Goal: Download file/media

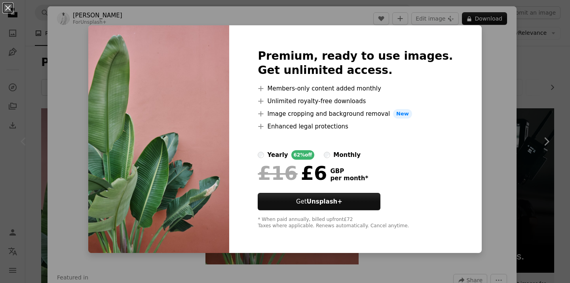
scroll to position [93, 0]
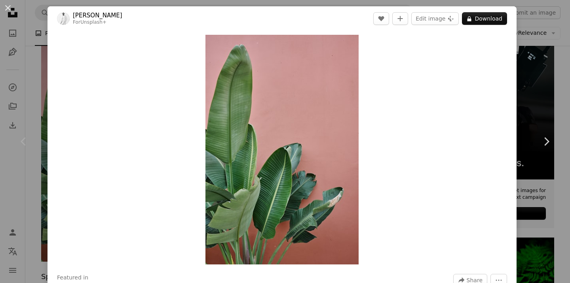
scroll to position [34, 0]
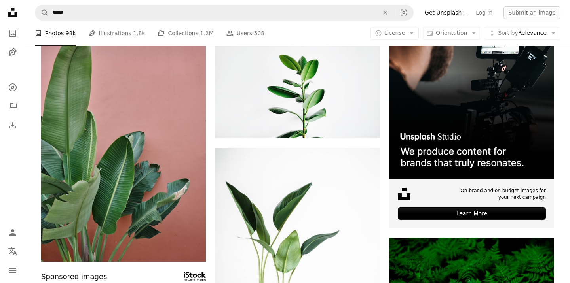
scroll to position [95, 0]
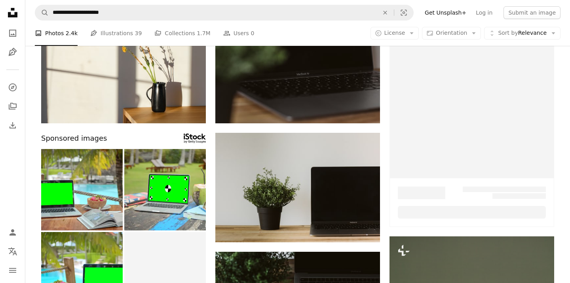
scroll to position [663, 0]
